Goal: Task Accomplishment & Management: Use online tool/utility

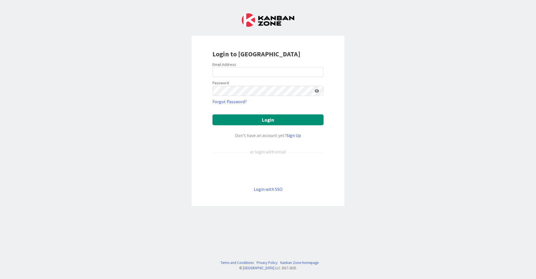
click at [212, 77] on div at bounding box center [212, 77] width 0 height 0
type input "[EMAIL_ADDRESS][DOMAIN_NAME]"
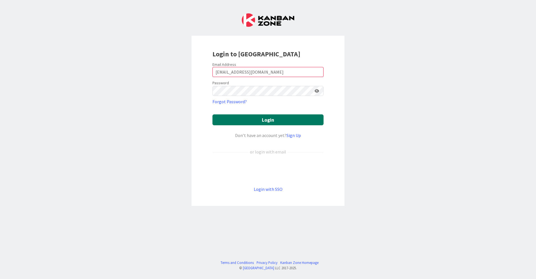
click at [261, 116] on button "Login" at bounding box center [267, 119] width 111 height 11
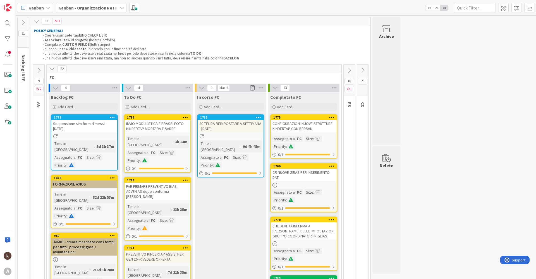
click at [39, 70] on icon at bounding box center [39, 70] width 6 height 6
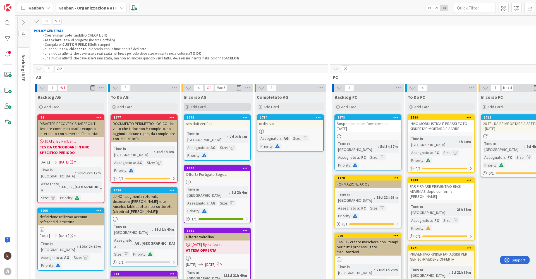
click at [221, 107] on div "Add Card..." at bounding box center [217, 107] width 67 height 8
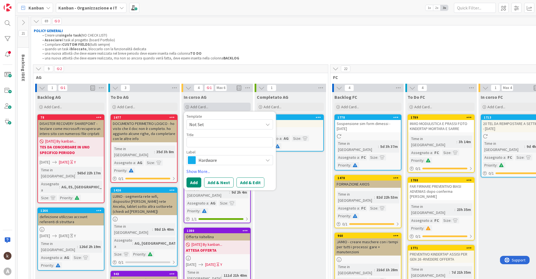
type textarea "x"
type textarea "I"
type textarea "x"
type textarea "IN"
type textarea "x"
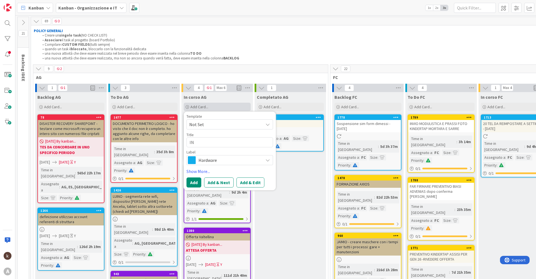
type textarea "INV"
type textarea "x"
type textarea "INVE"
type textarea "x"
type textarea "INVEN"
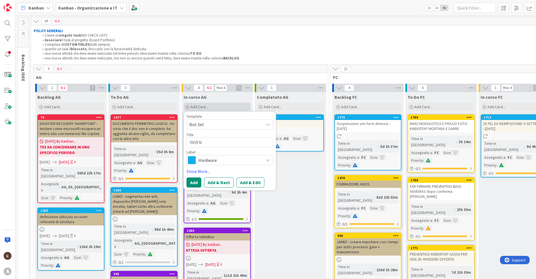
type textarea "x"
type textarea "INVENT"
type textarea "x"
type textarea "INVENTA"
type textarea "x"
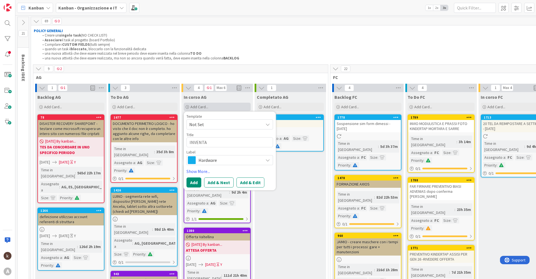
type textarea "INVENTAR"
type textarea "x"
type textarea "INVENTARI"
type textarea "x"
type textarea "INVENTARIO"
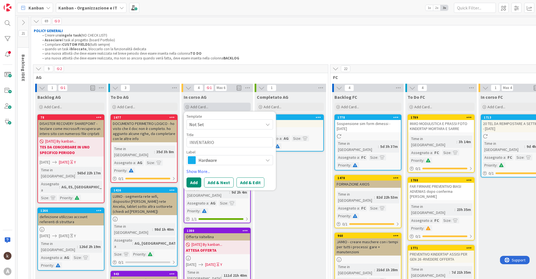
type textarea "x"
type textarea "INVENTARIO"
type textarea "x"
type textarea "INVENTARIO M"
type textarea "x"
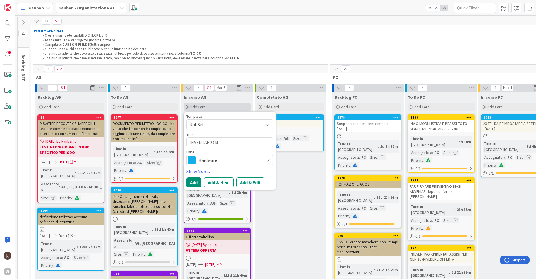
type textarea "INVENTARIO MA"
type textarea "x"
type textarea "INVENTARIO MAY"
type textarea "x"
type textarea "INVENTARIO MA"
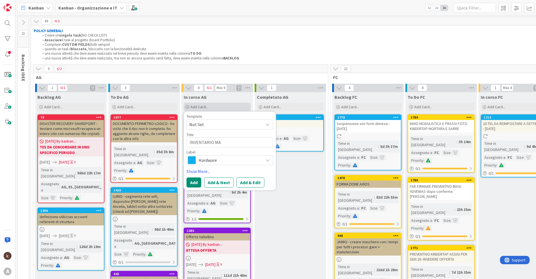
type textarea "x"
type textarea "INVENTARIO MAT"
type textarea "x"
type textarea "INVENTARIO MATE"
type textarea "x"
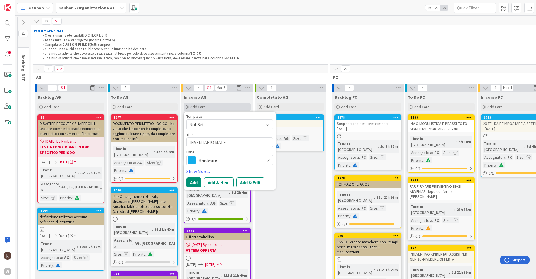
type textarea "INVENTARIO MATER"
type textarea "x"
type textarea "INVENTARIO MATERI"
type textarea "x"
type textarea "INVENTARIO MATERIA"
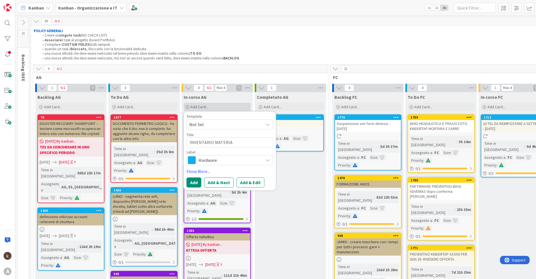
type textarea "x"
type textarea "INVENTARIO MATERIAL"
type textarea "x"
type textarea "INVENTARIO MATERIALE"
type textarea "x"
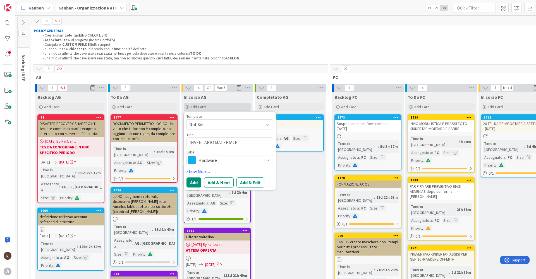
type textarea "INVENTARIO MATERIALE"
type textarea "x"
type textarea "INVENTARIO MATERIALE L"
type textarea "x"
type textarea "INVENTARIO MATERIALE LU"
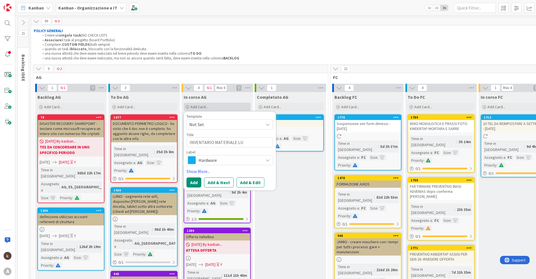
type textarea "x"
type textarea "INVENTARIO MATERIALE LUD"
type textarea "x"
type textarea "INVENTARIO MATERIALE LUDO"
type textarea "x"
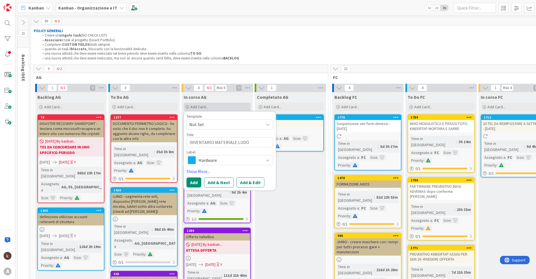
type textarea "INVENTARIO MATERIALE LUDOT"
type textarea "x"
type textarea "INVENTARIO MATERIALE LUDOTE"
type textarea "x"
type textarea "INVENTARIO MATERIALE LUDOTEC"
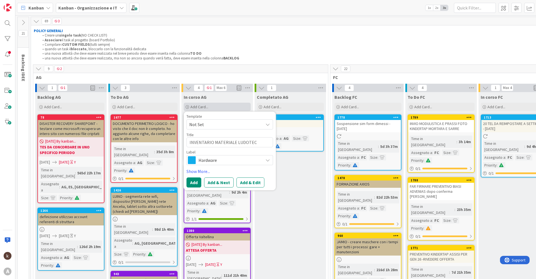
type textarea "x"
type textarea "INVENTARIO MATERIALE LUDOTECA"
click at [243, 183] on button "Add & Edit" at bounding box center [250, 183] width 28 height 10
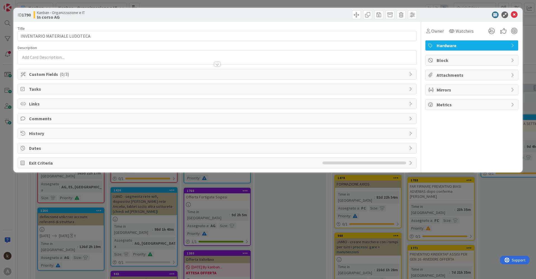
click at [70, 89] on span "Tasks" at bounding box center [217, 89] width 377 height 7
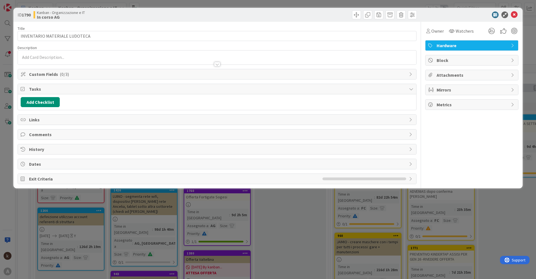
click at [56, 76] on span "Custom Fields ( 0/3 )" at bounding box center [217, 74] width 377 height 7
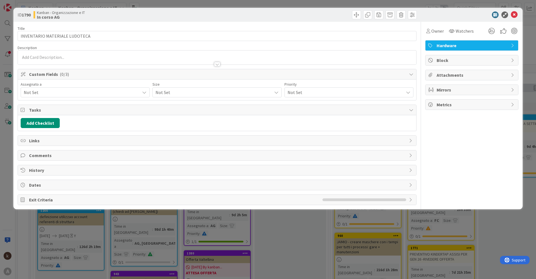
click at [38, 94] on span "Not Set" at bounding box center [82, 92] width 116 height 7
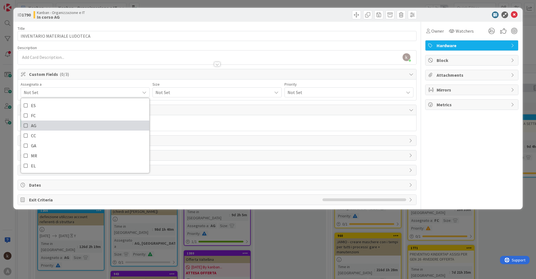
click at [32, 126] on span "AG" at bounding box center [33, 125] width 5 height 8
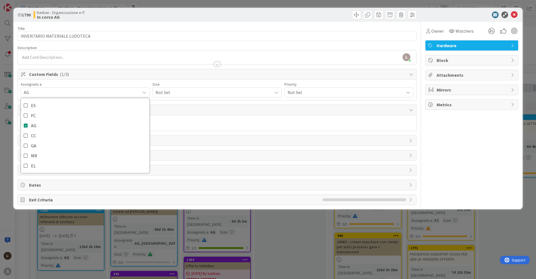
click at [182, 92] on span "Not Set" at bounding box center [212, 93] width 113 height 8
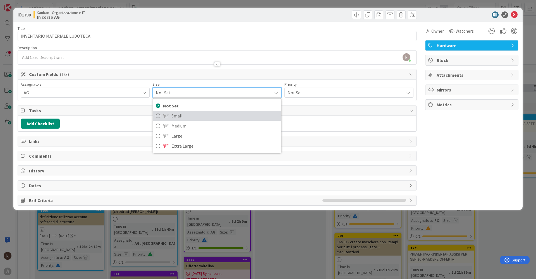
click at [163, 115] on span at bounding box center [166, 116] width 6 height 4
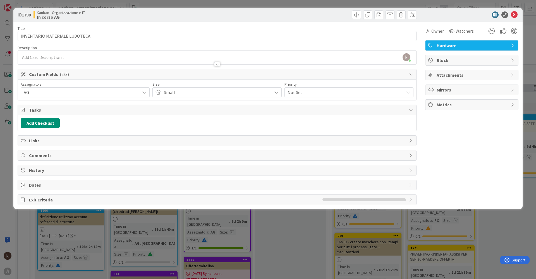
click at [297, 91] on span "Not Set" at bounding box center [344, 93] width 113 height 8
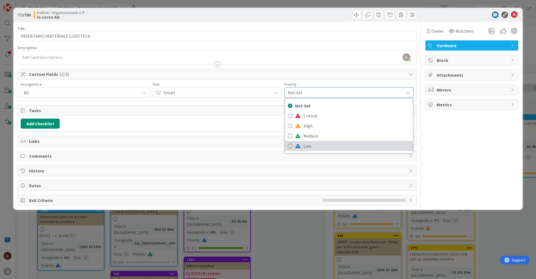
click at [298, 145] on span at bounding box center [298, 146] width 6 height 4
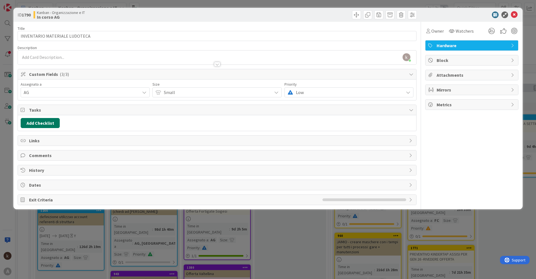
click at [40, 123] on button "Add Checklist" at bounding box center [40, 123] width 39 height 10
click at [41, 123] on button "Add Checklist" at bounding box center [40, 123] width 39 height 10
click at [141, 123] on div "Add Checklist Back" at bounding box center [217, 123] width 393 height 10
click at [49, 140] on span "Links" at bounding box center [217, 140] width 377 height 7
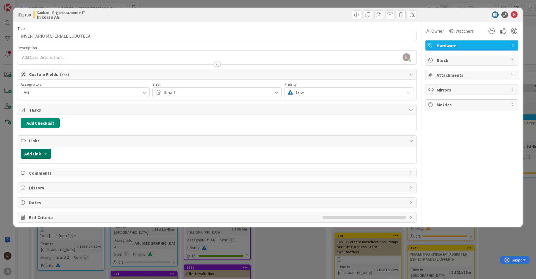
click at [29, 155] on button "Add Link" at bounding box center [36, 154] width 31 height 10
click at [59, 188] on span "Current Board" at bounding box center [58, 189] width 63 height 8
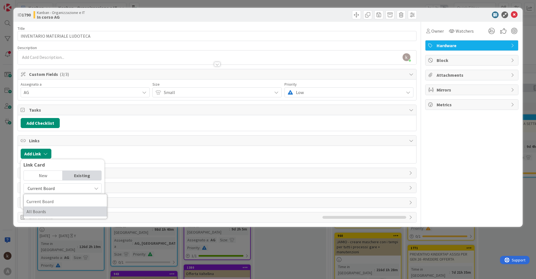
drag, startPoint x: 52, startPoint y: 212, endPoint x: 61, endPoint y: 204, distance: 12.3
click at [52, 212] on span "All Boards" at bounding box center [66, 211] width 78 height 8
click at [60, 202] on input "text" at bounding box center [62, 201] width 78 height 10
click at [80, 174] on div "Existing" at bounding box center [82, 175] width 39 height 9
click at [49, 201] on input "289" at bounding box center [62, 201] width 78 height 10
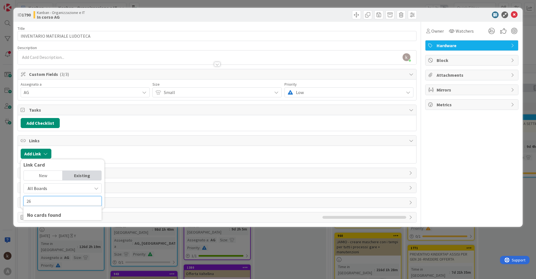
type input "2"
type input "T"
type input "tattic"
click at [296, 178] on div "Title 29 / 128 INVENTARIO MATERIALE LUDOTECA Description kanban helpdesk just j…" at bounding box center [217, 122] width 399 height 201
click at [511, 16] on icon at bounding box center [514, 14] width 7 height 7
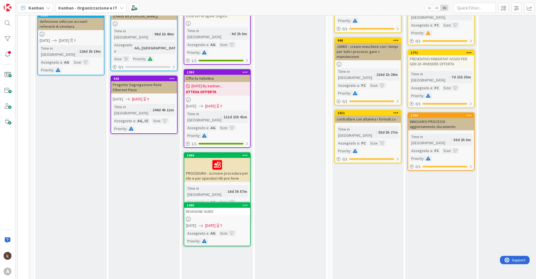
scroll to position [197, 0]
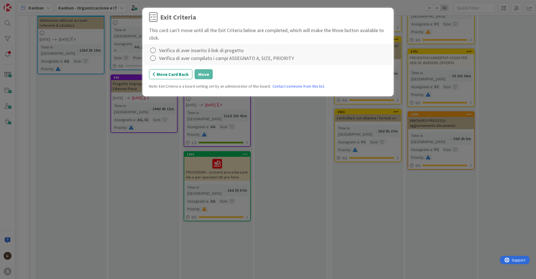
click at [185, 54] on div "Verifica di aver compilato i campi ASSEGNATO A, SIZE, PRIORITY" at bounding box center [226, 58] width 135 height 8
click at [153, 58] on icon at bounding box center [153, 58] width 8 height 8
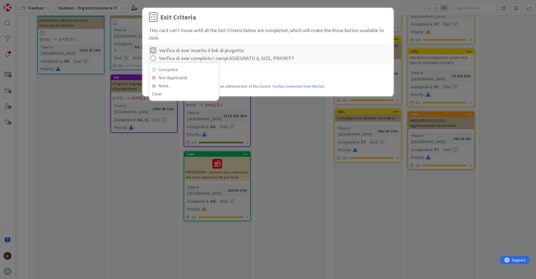
click at [150, 49] on icon at bounding box center [153, 51] width 8 height 8
click at [157, 60] on link "Complete" at bounding box center [184, 62] width 70 height 8
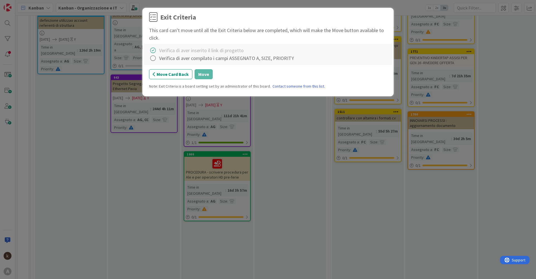
click at [157, 60] on div at bounding box center [153, 58] width 8 height 8
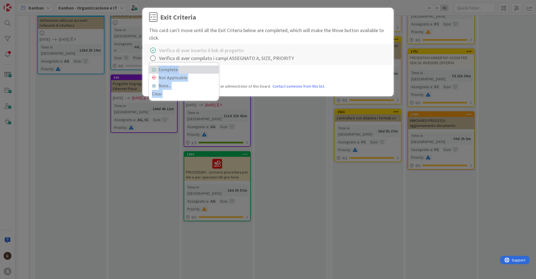
click at [165, 67] on link "Complete" at bounding box center [184, 70] width 70 height 8
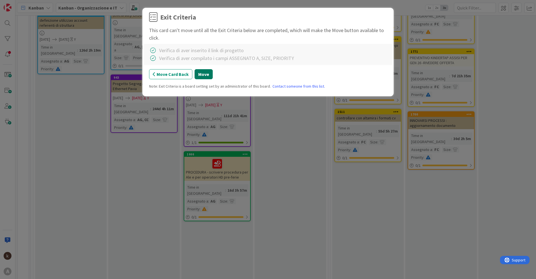
click at [201, 74] on button "Move" at bounding box center [204, 74] width 18 height 10
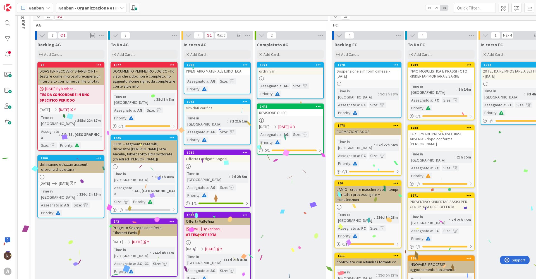
scroll to position [29, 0]
